Goal: Understand process/instructions: Learn about a topic

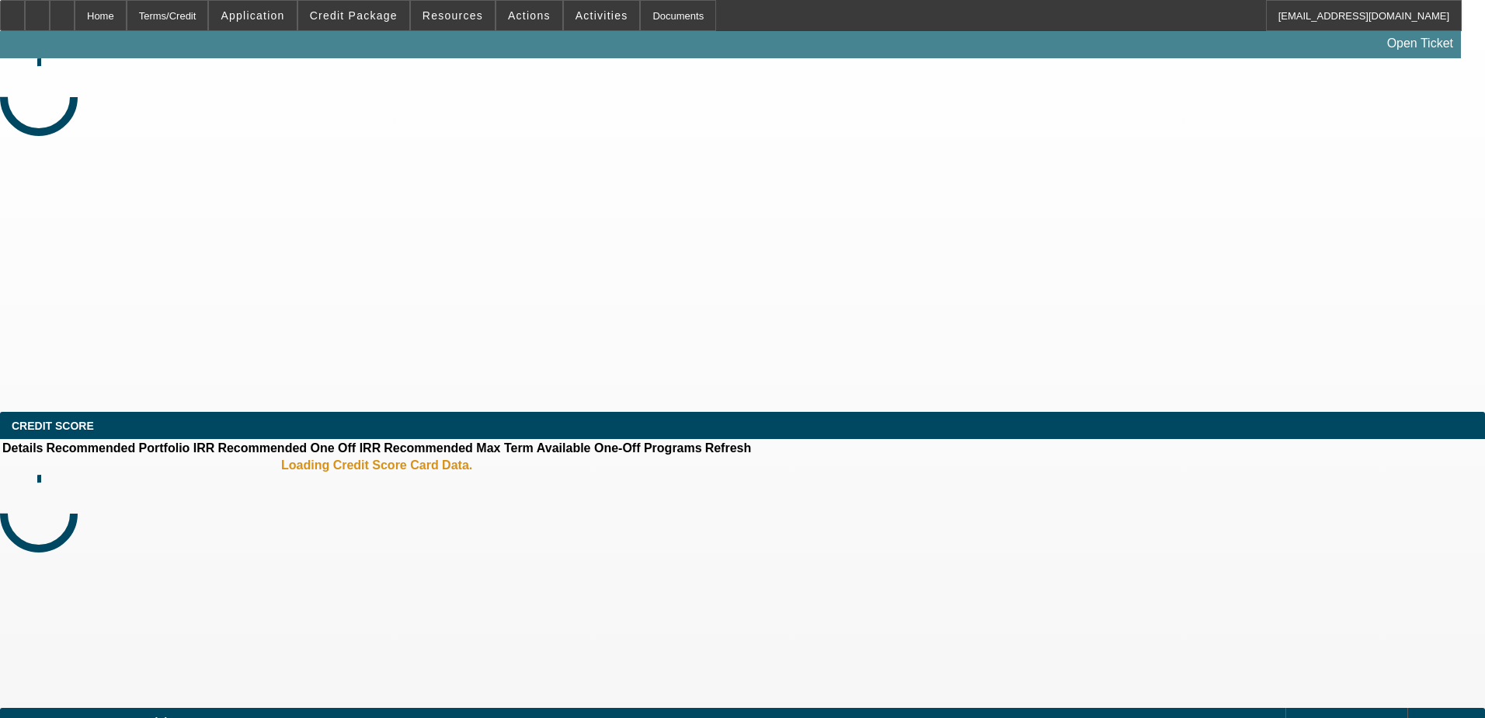
select select "0"
select select "2"
select select "0"
select select "6"
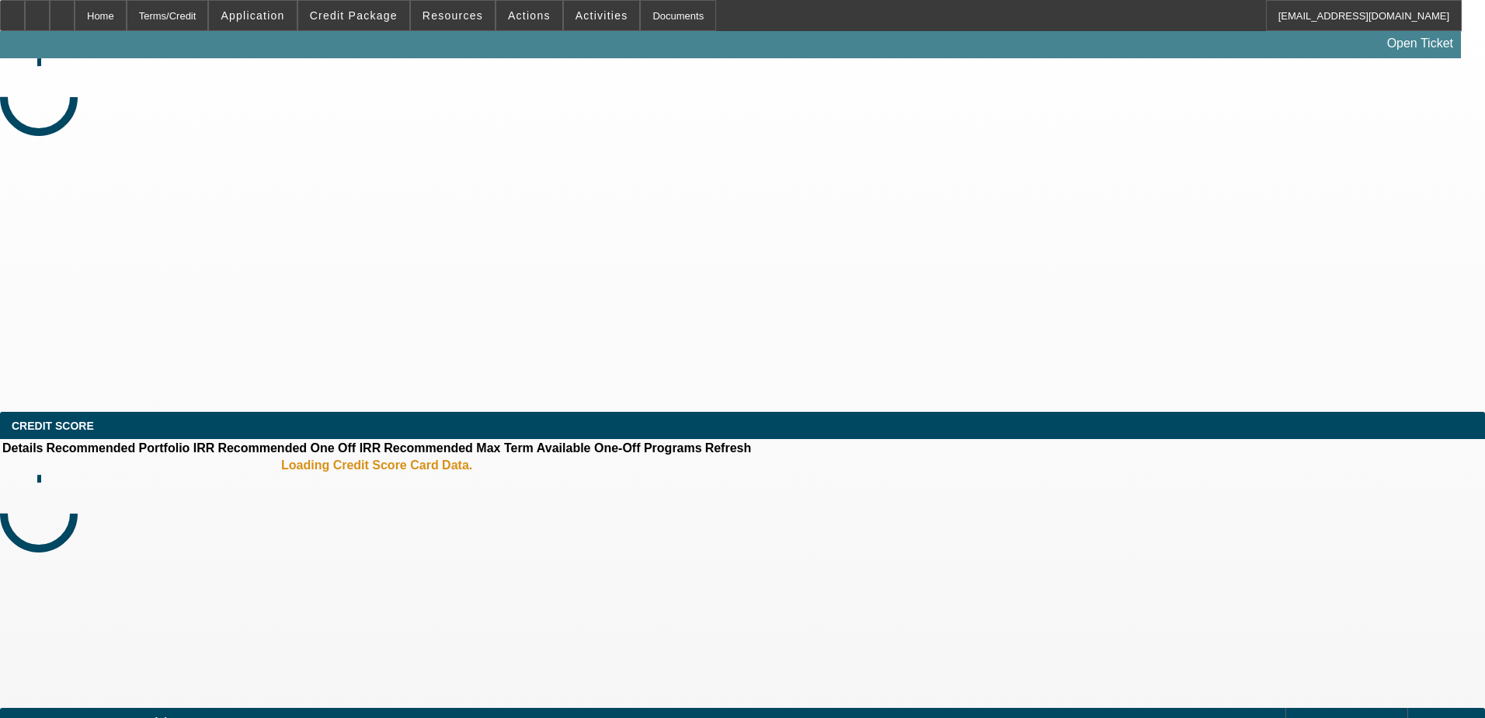
select select "0"
select select "6"
select select "0"
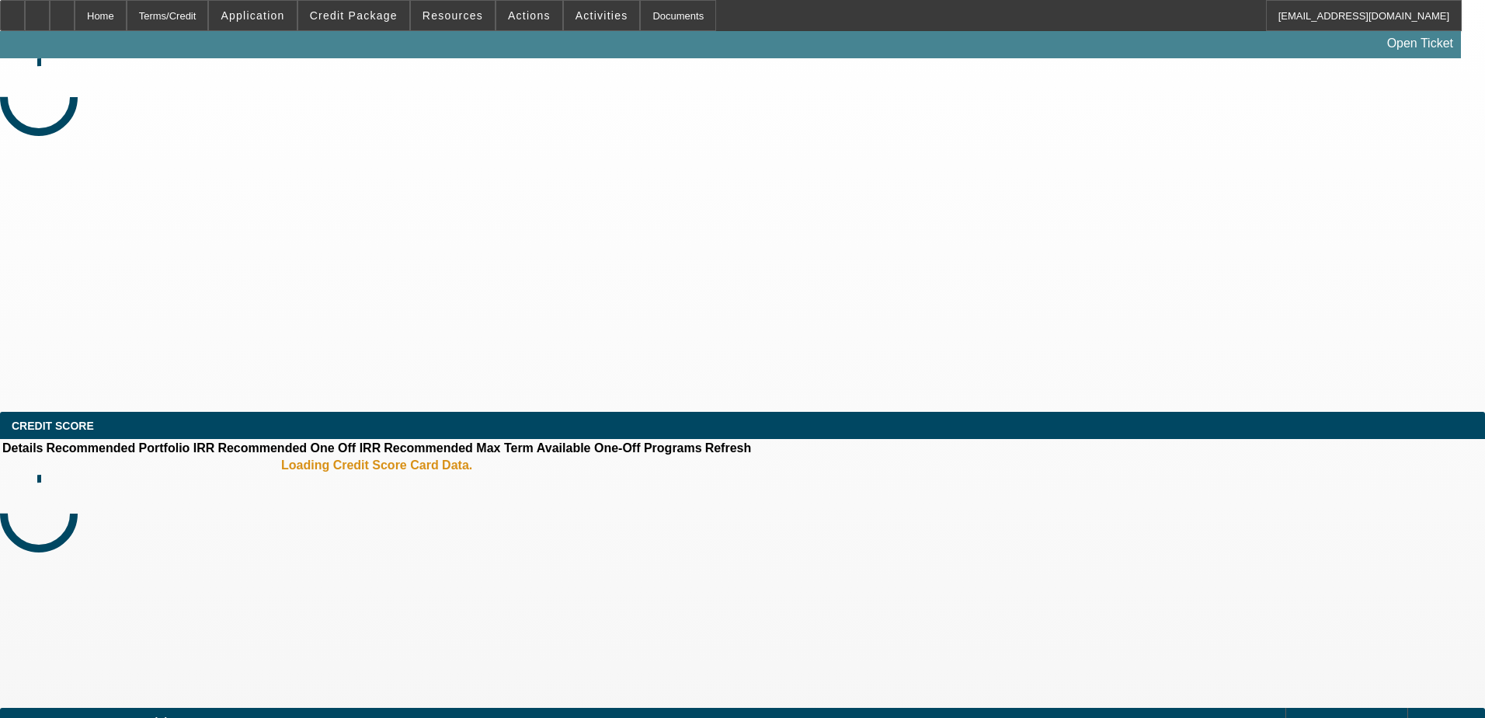
select select "0"
select select "6"
select select "0"
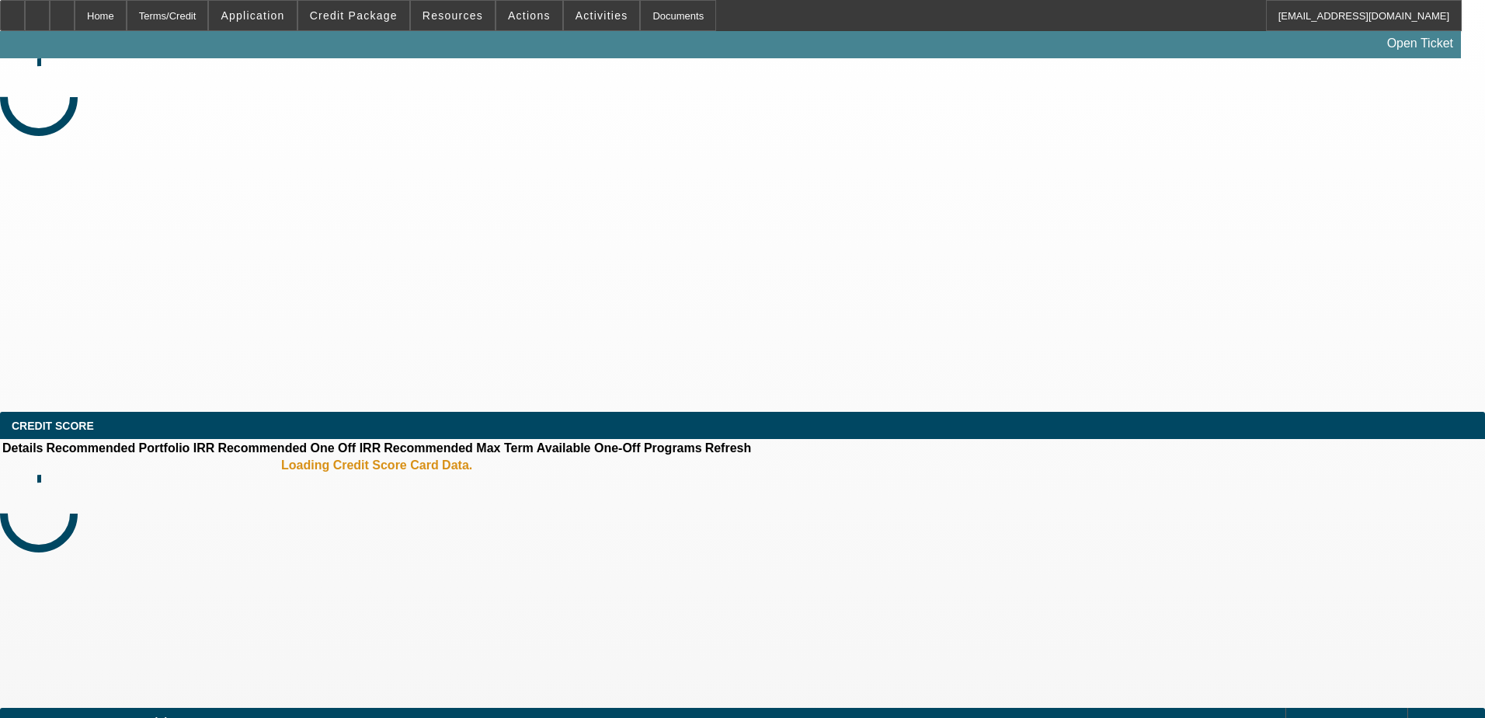
select select "0"
select select "6"
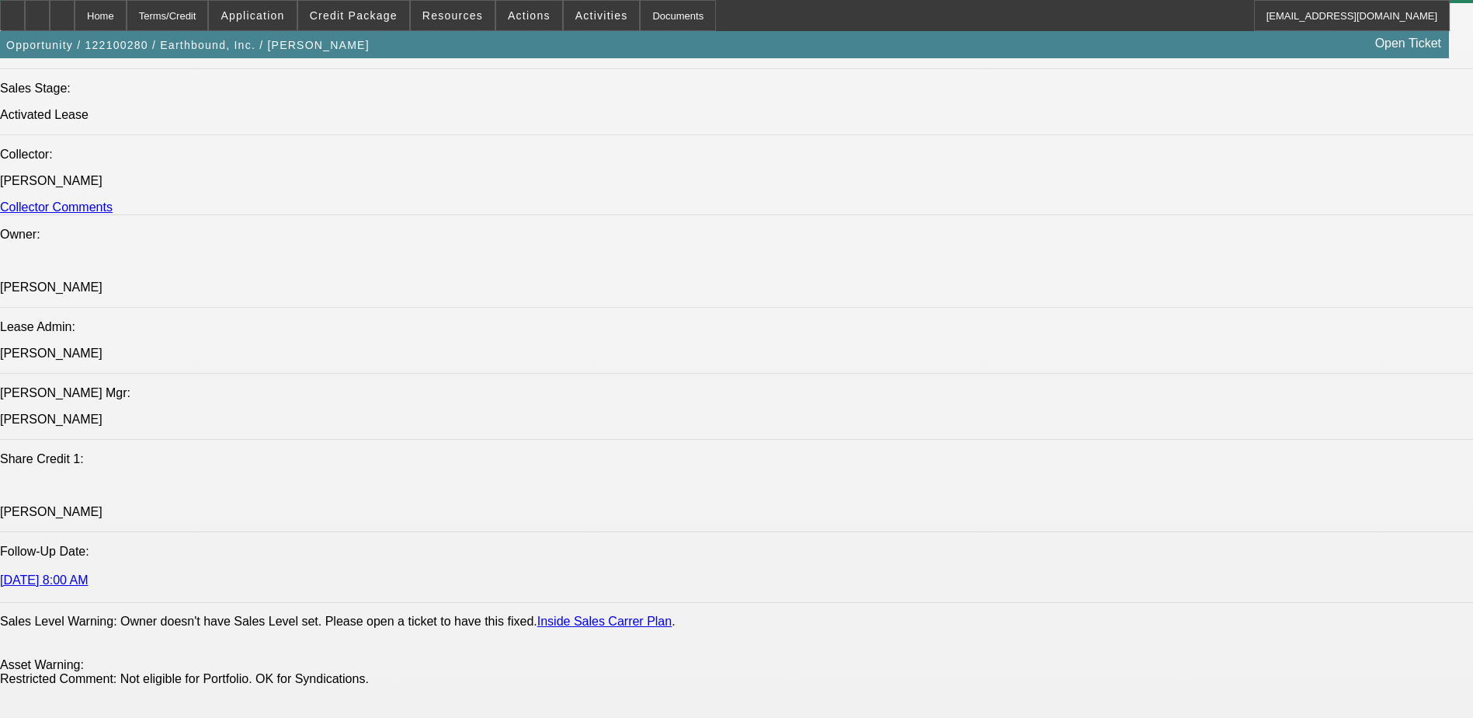
scroll to position [2407, 0]
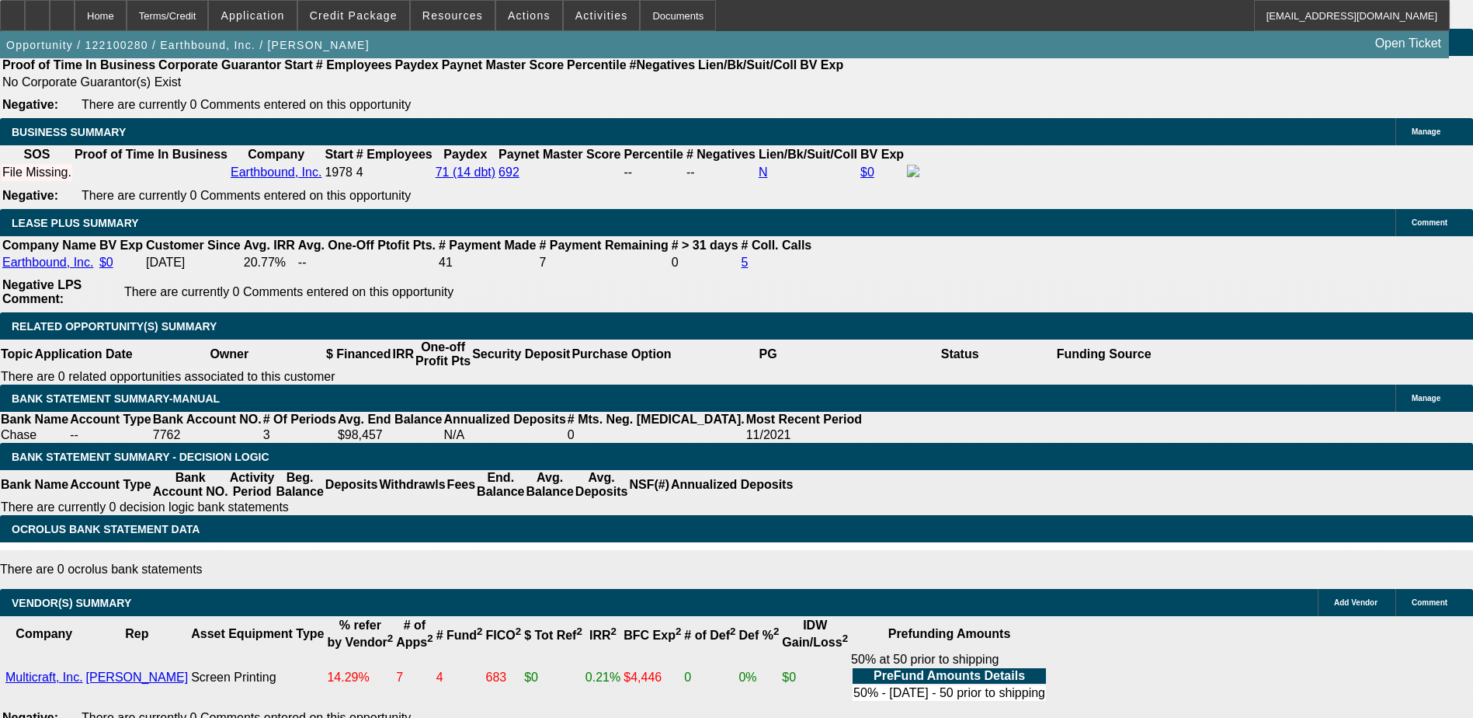
scroll to position [0, 0]
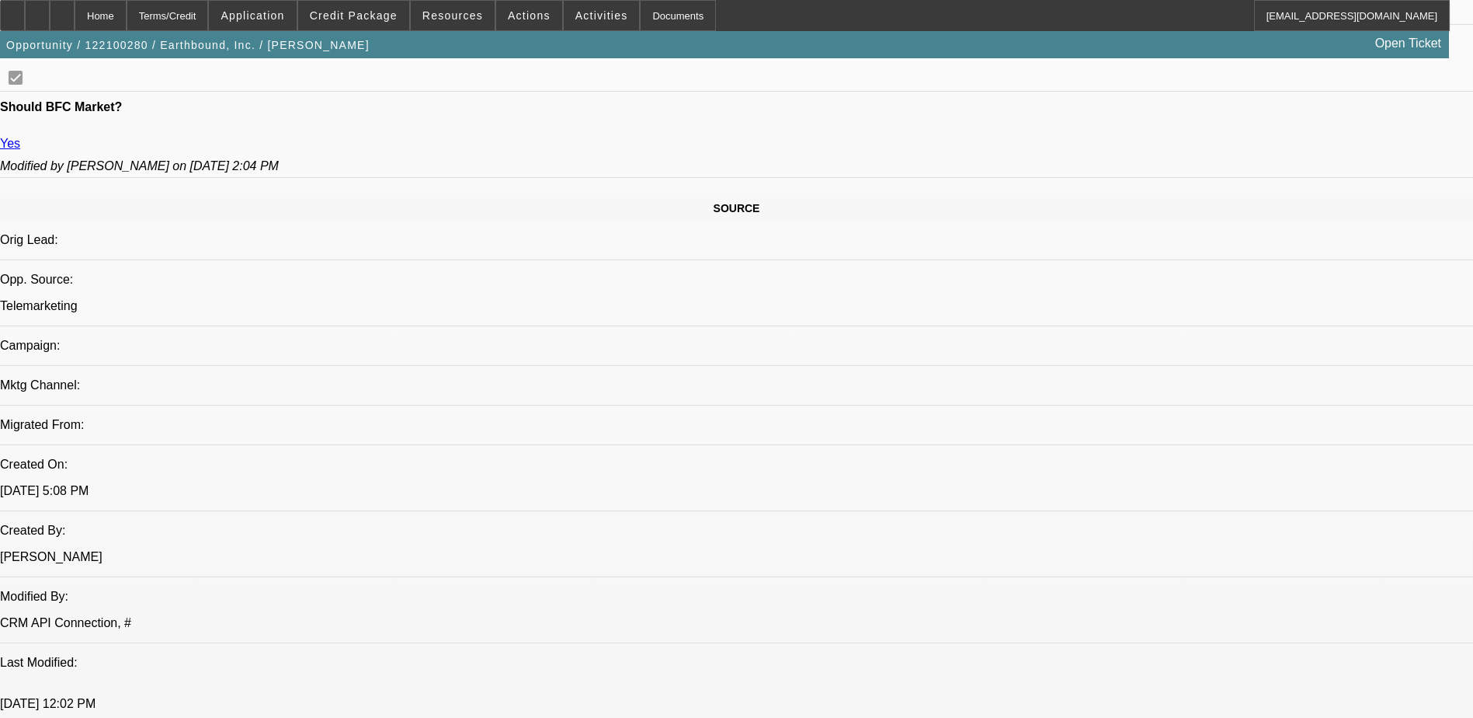
scroll to position [388, 0]
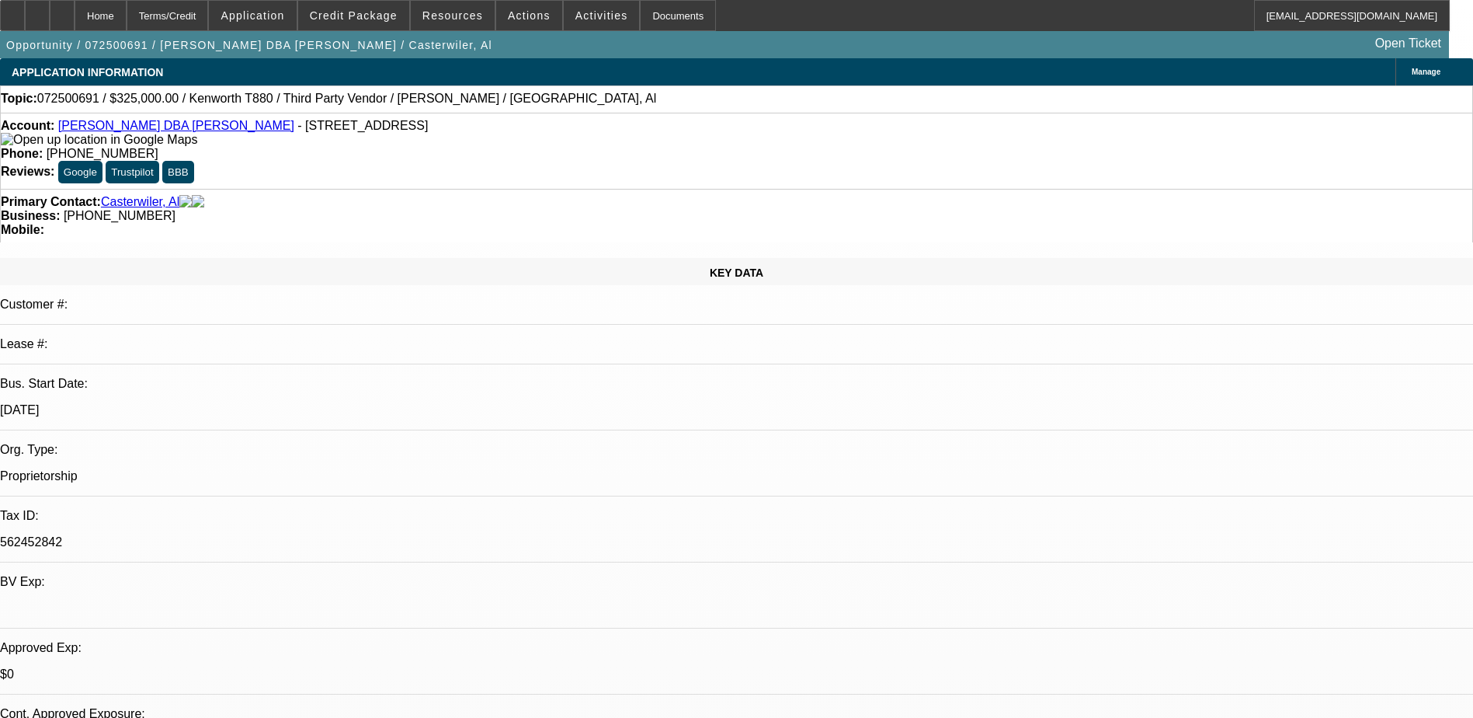
select select "0"
select select "0.1"
select select "0"
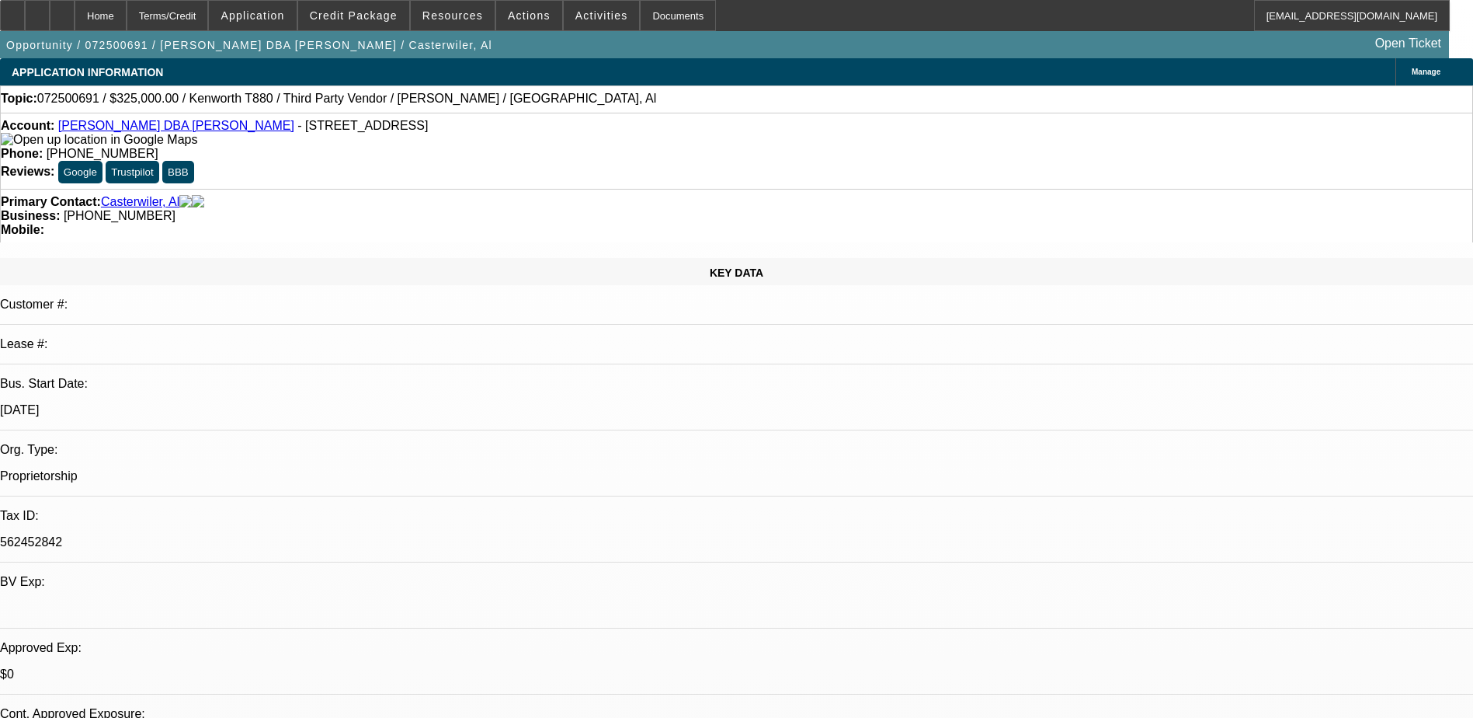
select select "0.1"
select select "0"
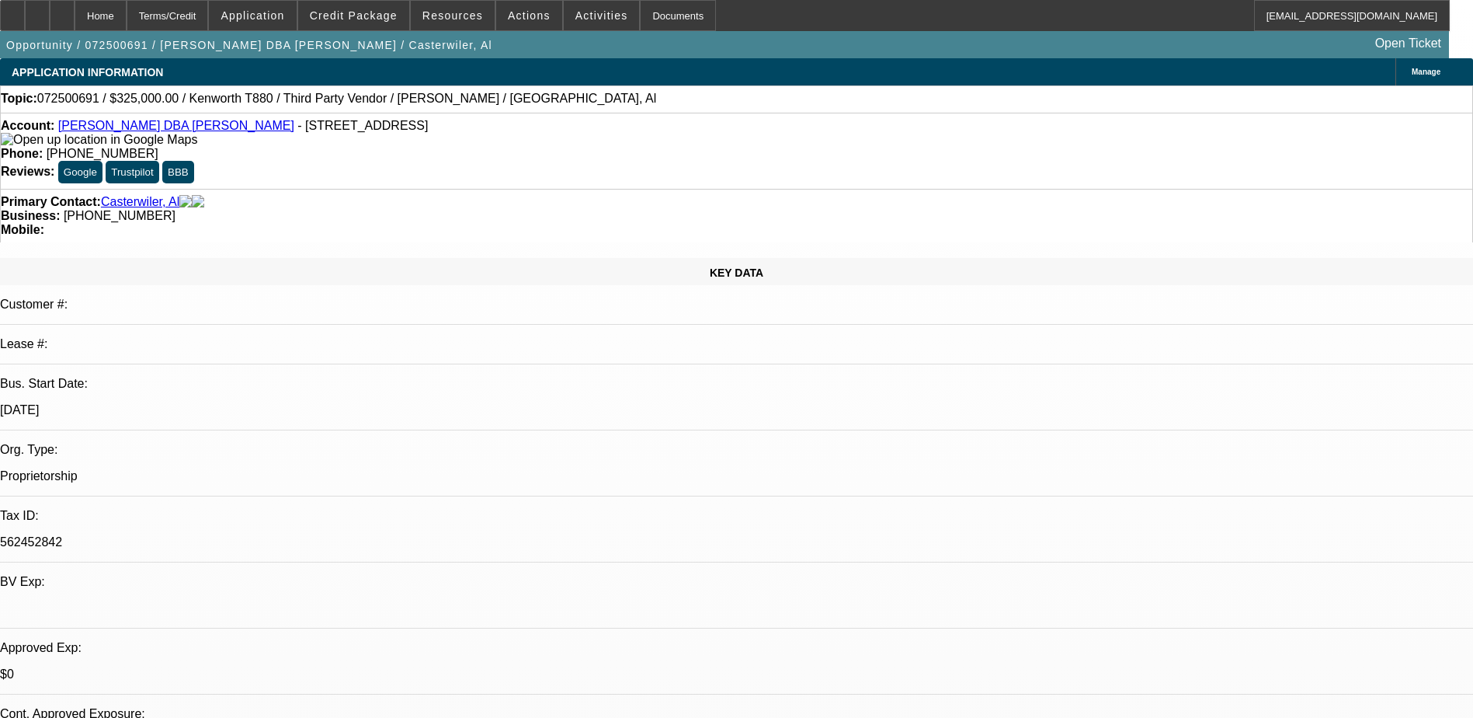
select select "0"
select select "1"
select select "6"
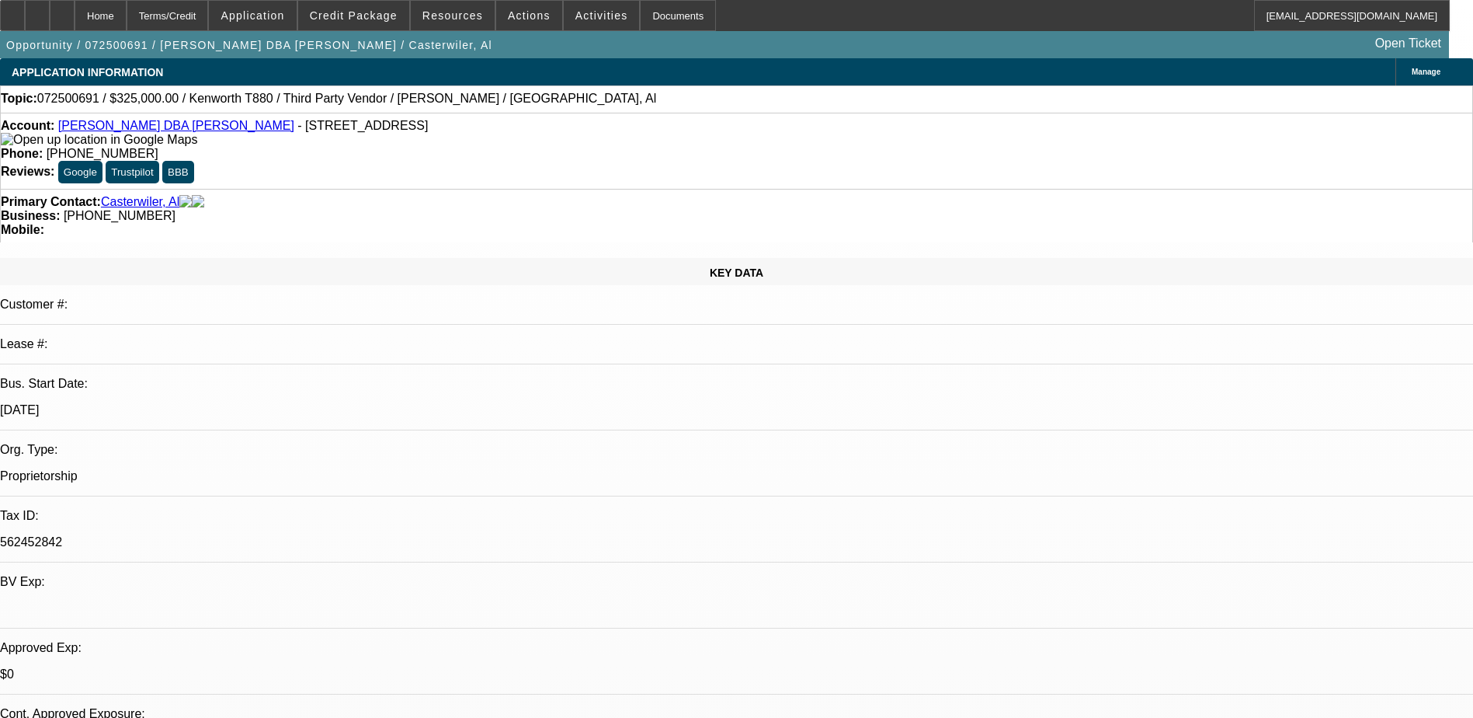
select select "1"
select select "6"
select select "1"
select select "2"
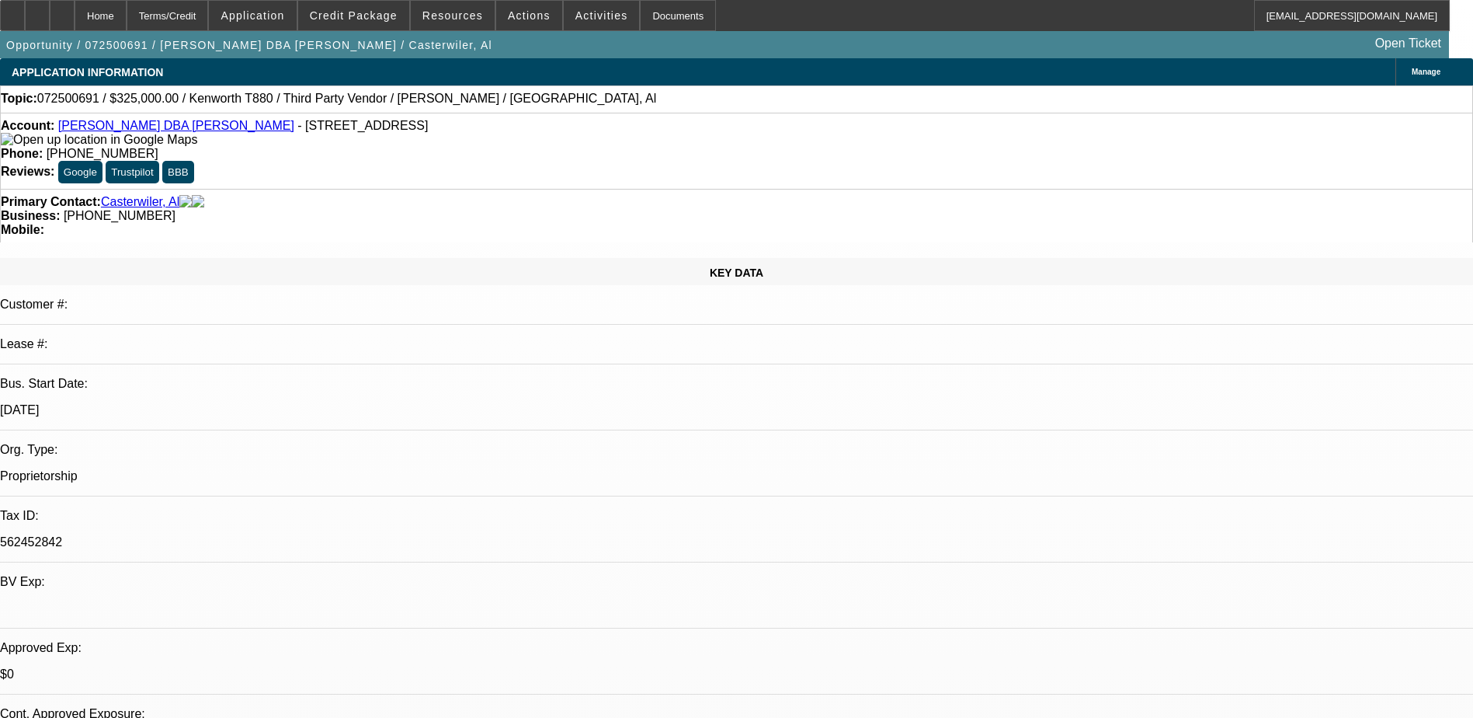
select select "6"
select select "1"
select select "9"
select select "6"
